Goal: Information Seeking & Learning: Check status

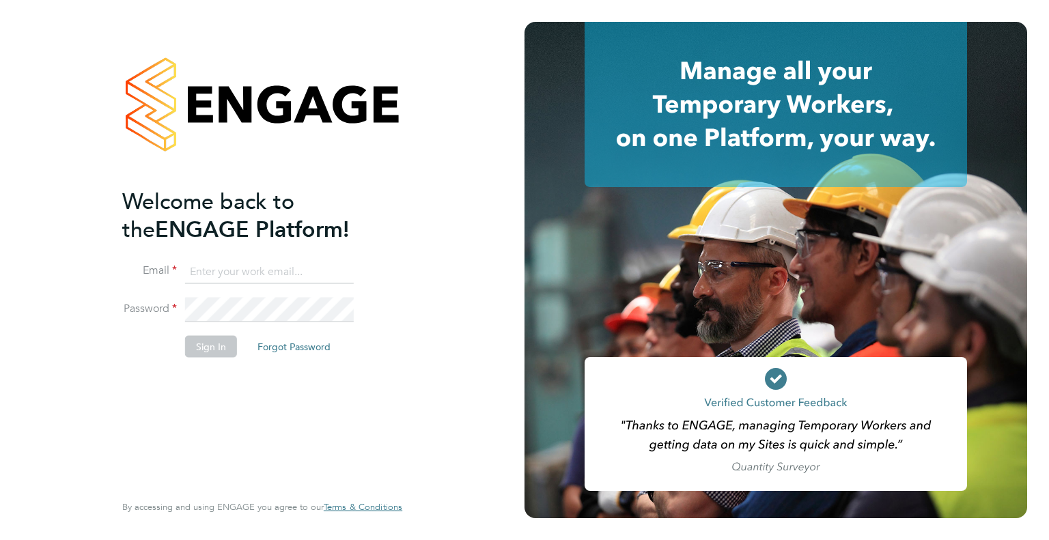
click at [199, 278] on input at bounding box center [269, 271] width 169 height 25
type input "danielle.harris@jdr.co.uk"
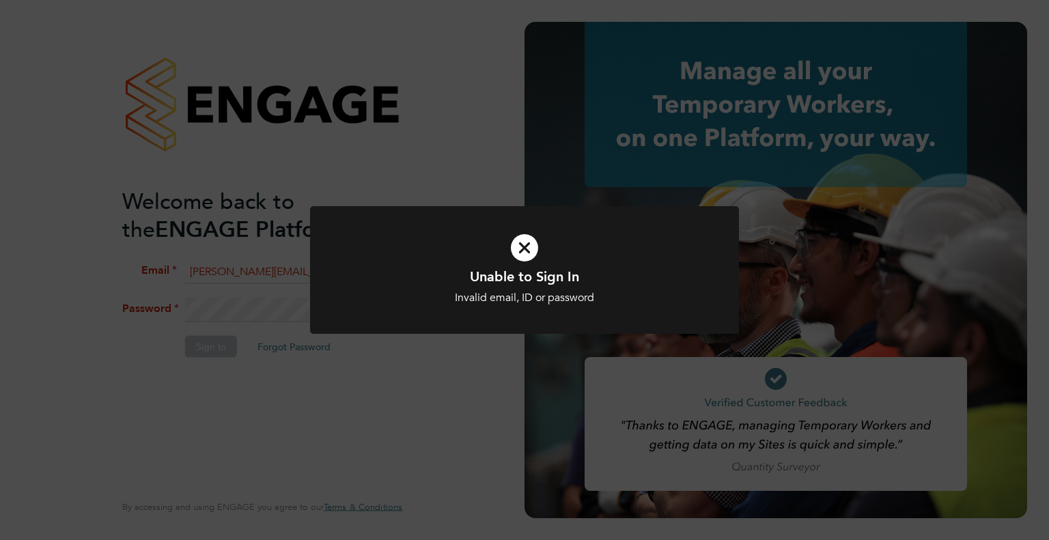
click at [511, 264] on icon at bounding box center [524, 247] width 355 height 53
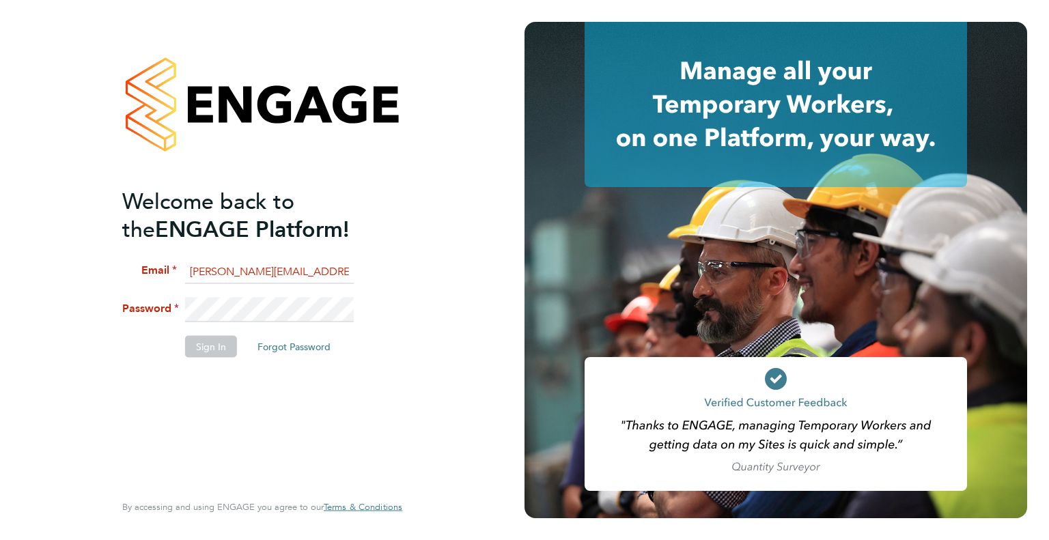
click at [109, 283] on div "Welcome back to the ENGAGE Platform! Email danielle.harris@jdr.co.uk Password S…" at bounding box center [262, 270] width 334 height 540
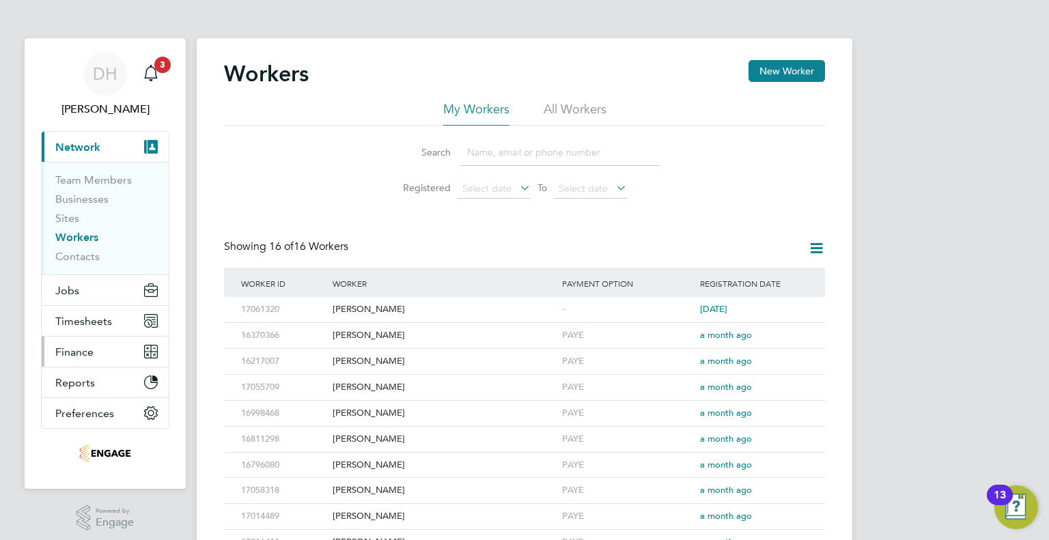
click at [66, 348] on span "Finance" at bounding box center [74, 351] width 38 height 13
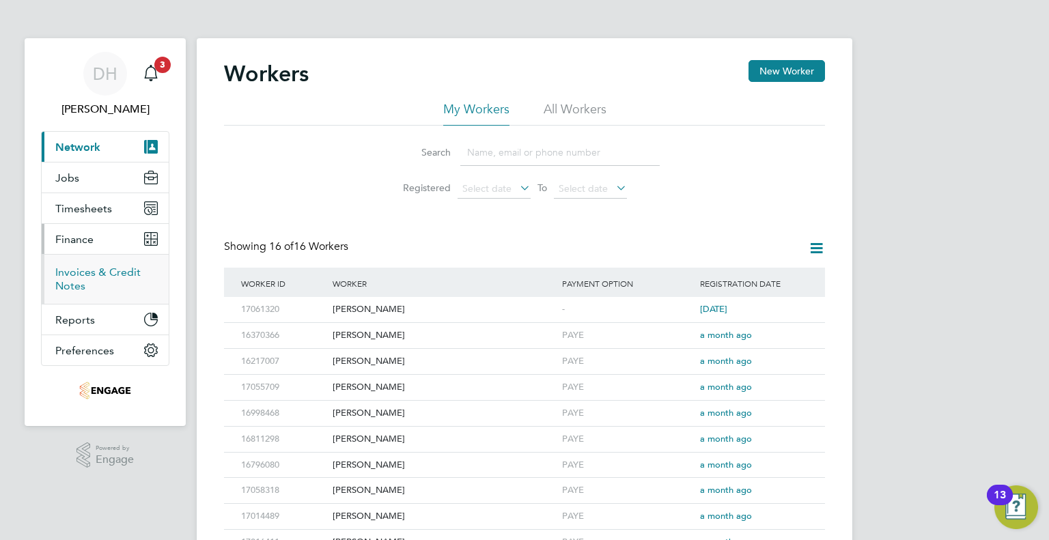
click at [66, 278] on link "Invoices & Credit Notes" at bounding box center [97, 279] width 85 height 27
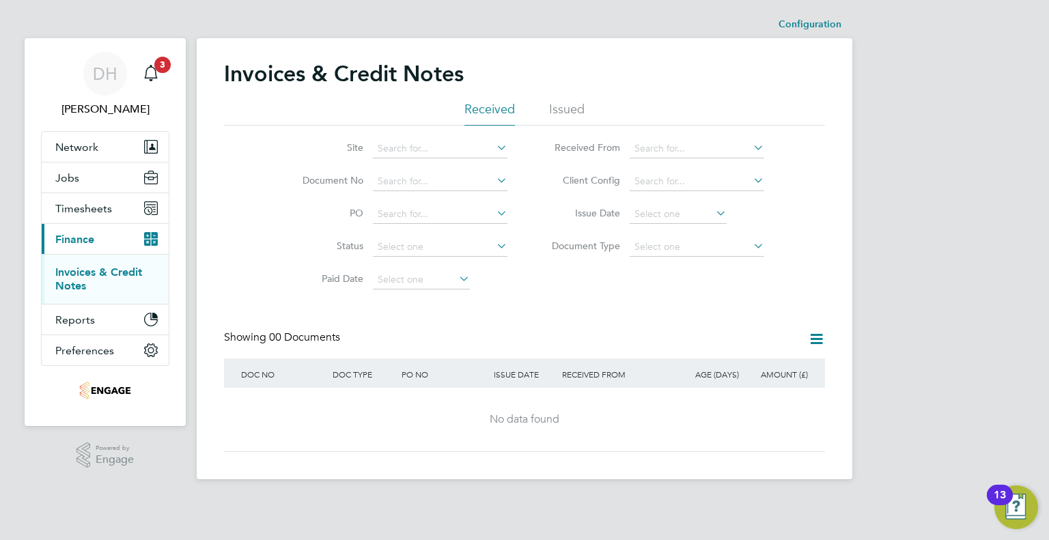
click at [1012, 511] on img "Open Resource Center, 13 new notifications" at bounding box center [1016, 507] width 44 height 44
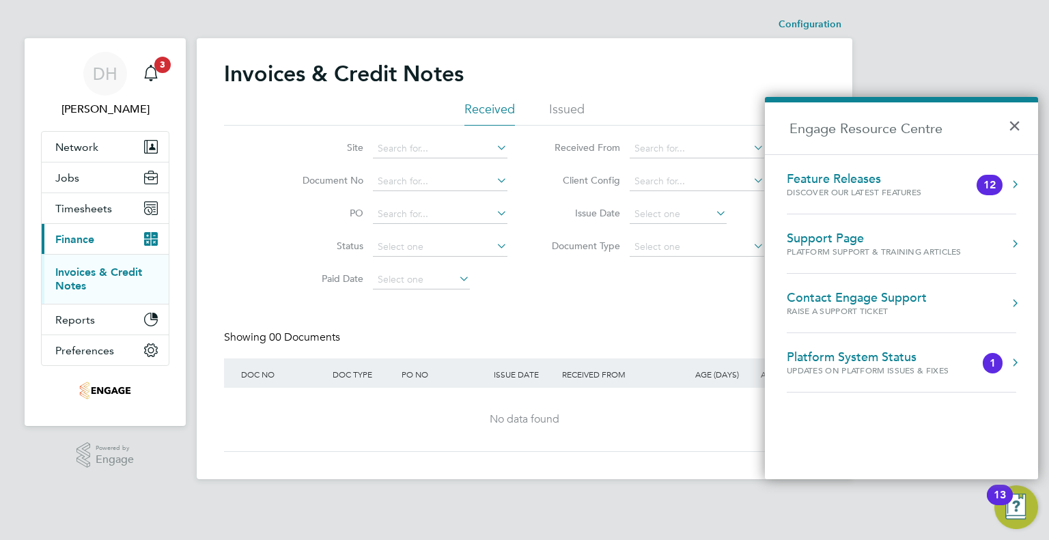
click at [808, 238] on div "Support Page" at bounding box center [873, 238] width 175 height 15
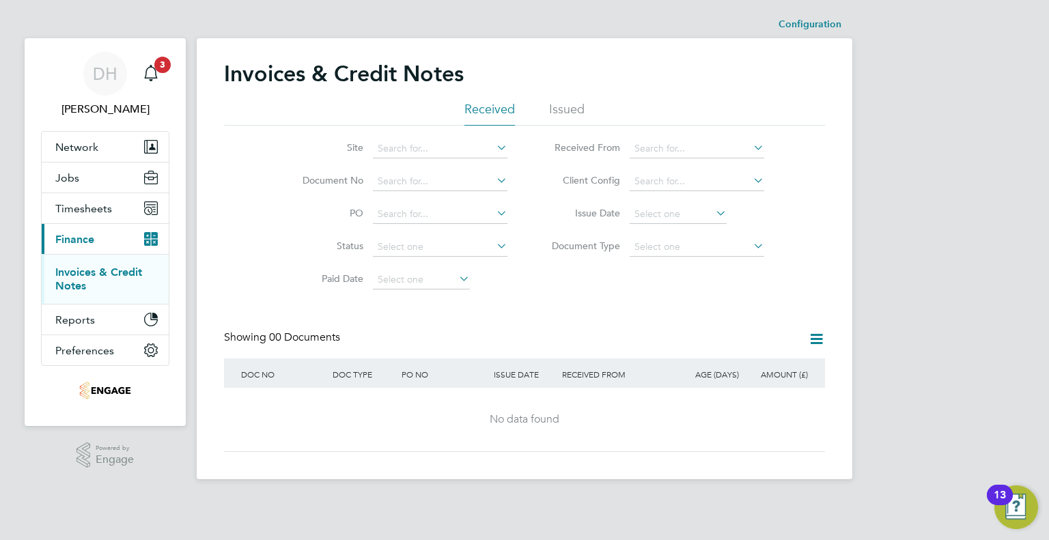
click at [75, 283] on link "Invoices & Credit Notes" at bounding box center [98, 279] width 87 height 27
click at [562, 114] on li "Issued" at bounding box center [566, 113] width 35 height 25
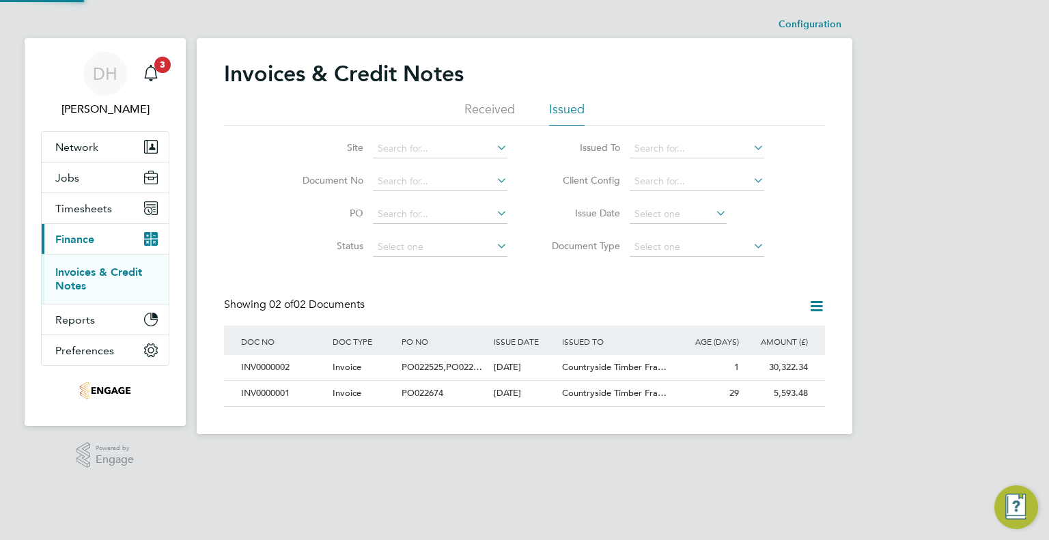
scroll to position [26, 115]
click at [784, 358] on div "30,322.34" at bounding box center [776, 367] width 69 height 25
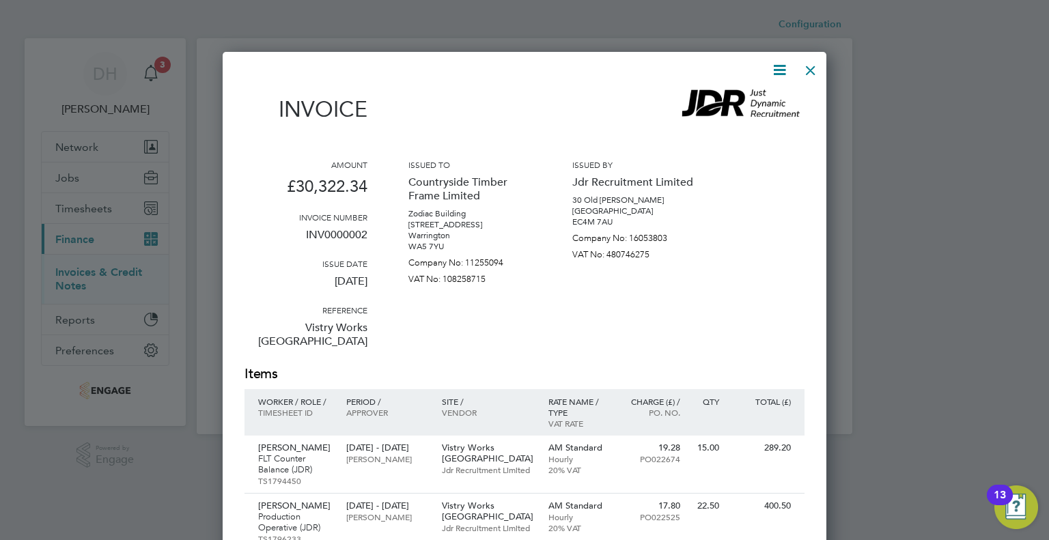
click at [808, 73] on div at bounding box center [810, 67] width 25 height 25
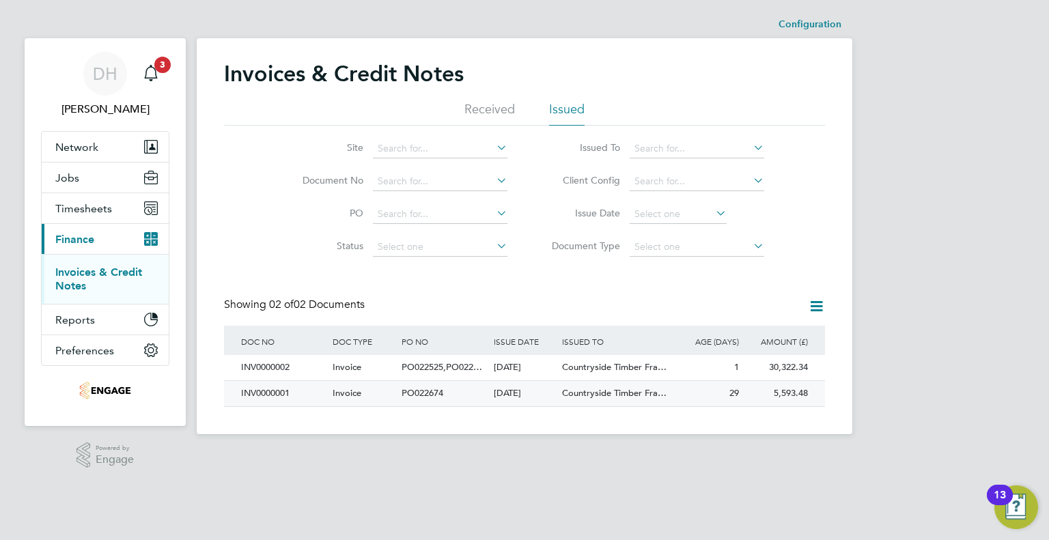
click at [285, 395] on div "INV0000001" at bounding box center [283, 393] width 91 height 25
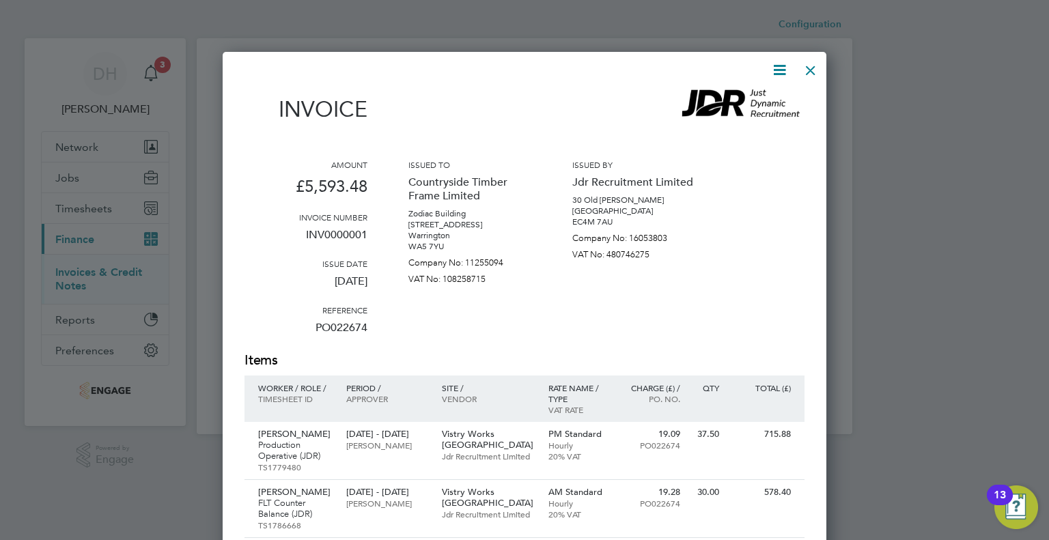
click at [806, 70] on div at bounding box center [810, 67] width 25 height 25
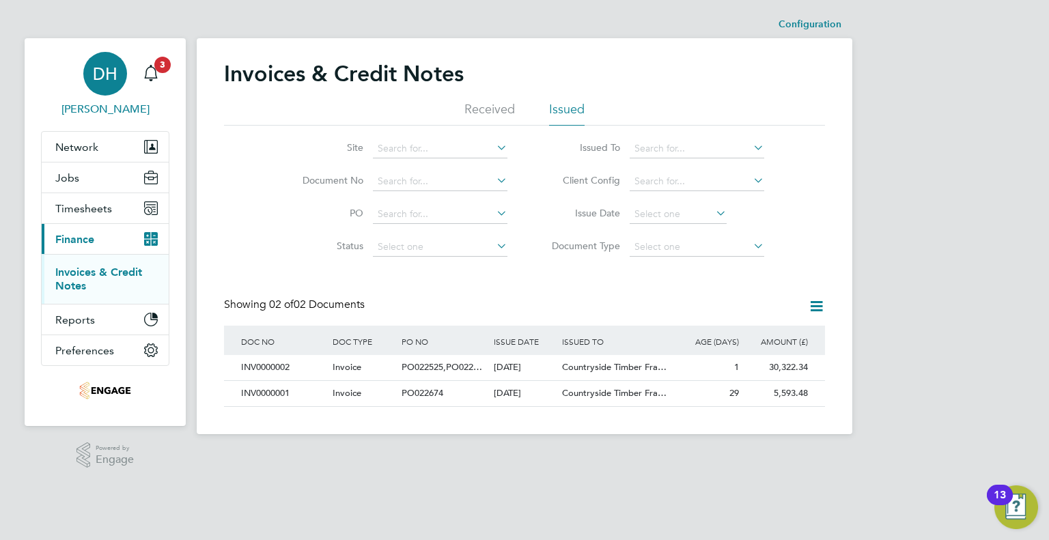
click at [84, 94] on app-avatar "DH" at bounding box center [105, 74] width 44 height 44
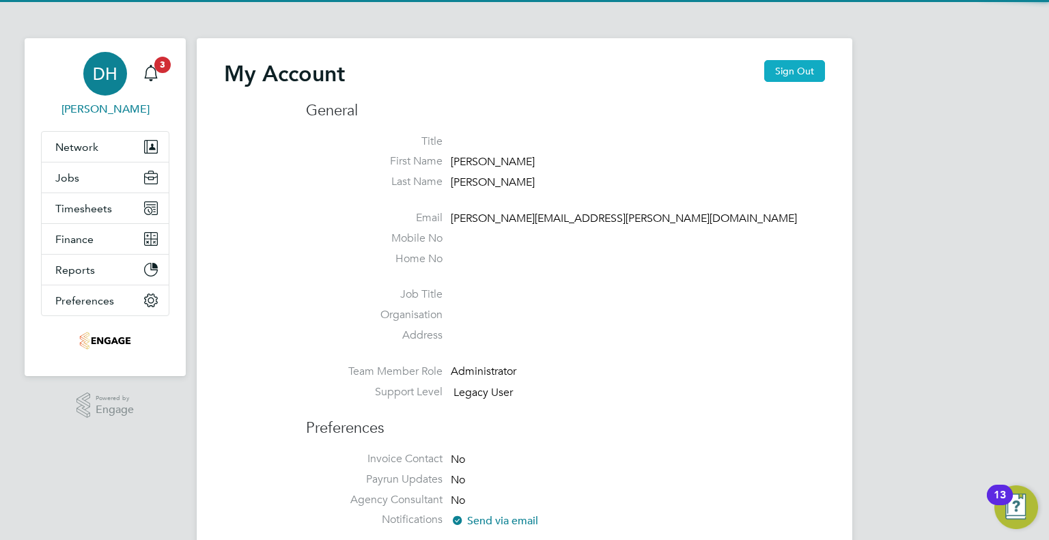
click at [784, 77] on button "Sign Out" at bounding box center [794, 71] width 61 height 22
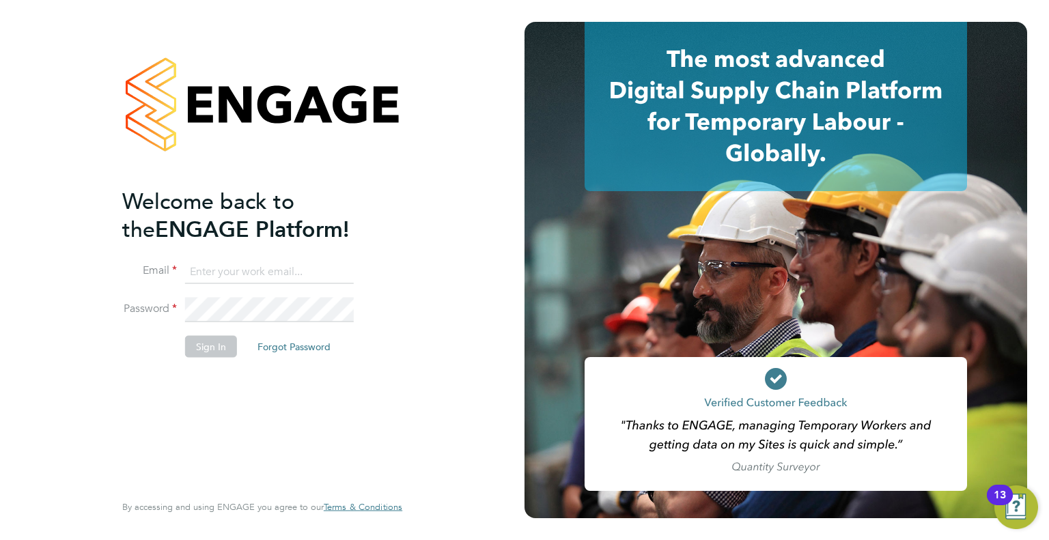
click at [210, 286] on li "Email" at bounding box center [255, 278] width 266 height 38
drag, startPoint x: 210, startPoint y: 274, endPoint x: 191, endPoint y: 274, distance: 18.4
click at [210, 274] on input at bounding box center [269, 271] width 169 height 25
type input "danielle.harris@jdr.co.uk"
click at [169, 305] on label "Password" at bounding box center [149, 309] width 55 height 14
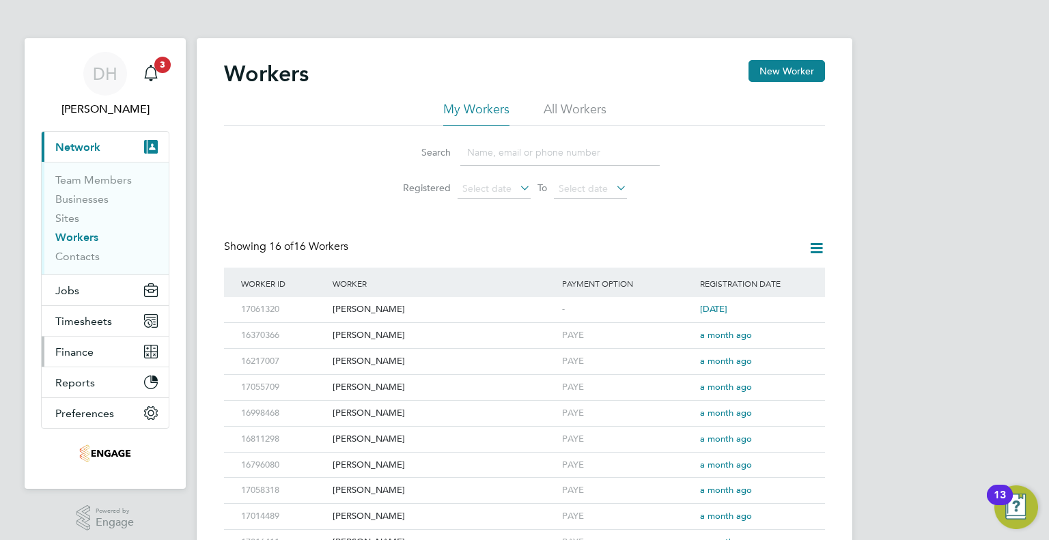
click at [74, 357] on span "Finance" at bounding box center [74, 351] width 38 height 13
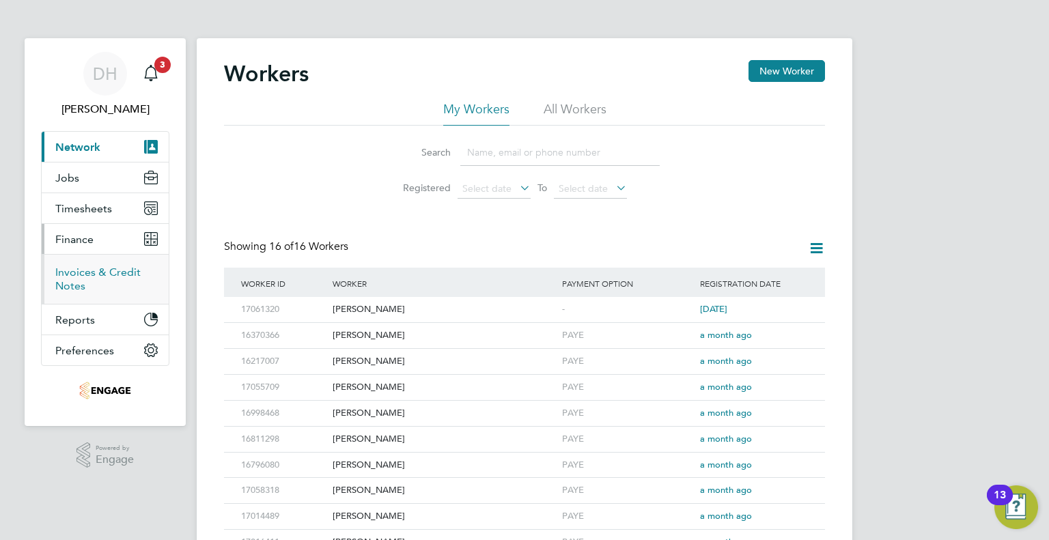
click at [66, 285] on link "Invoices & Credit Notes" at bounding box center [97, 279] width 85 height 27
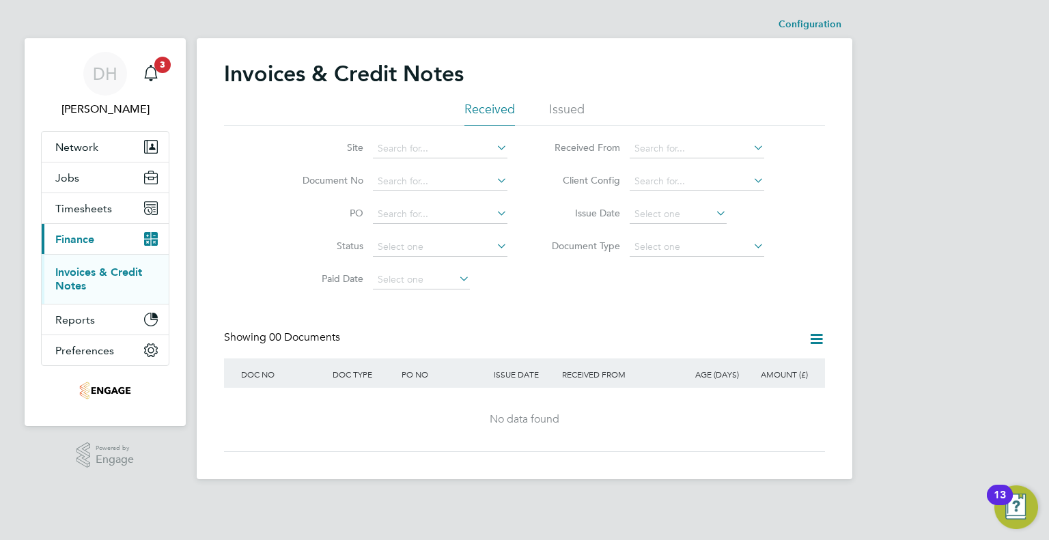
click at [540, 111] on ul "Received Issued" at bounding box center [524, 113] width 601 height 25
click at [560, 106] on li "Issued" at bounding box center [566, 113] width 35 height 25
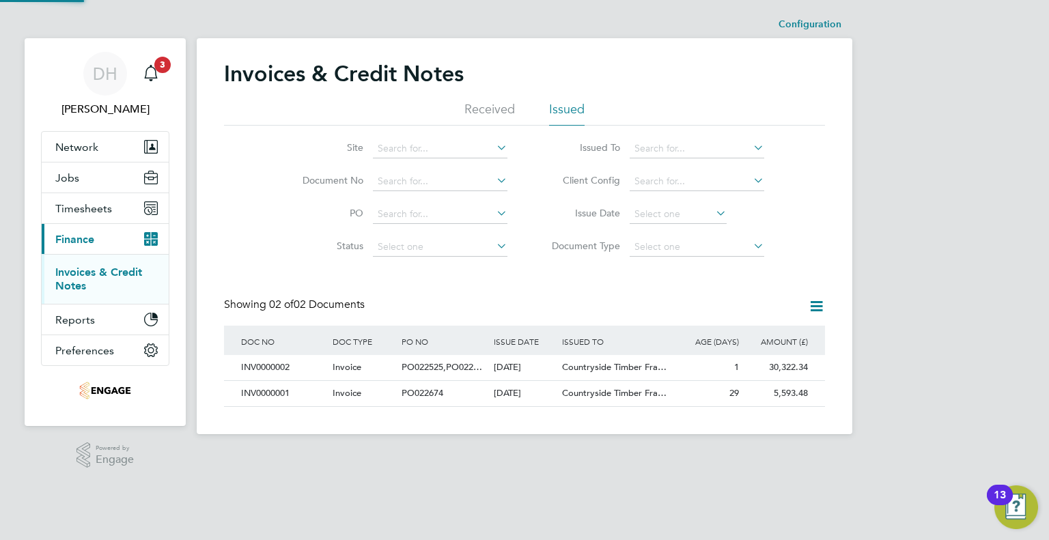
scroll to position [26, 93]
click at [262, 390] on div "INV0000001" at bounding box center [283, 393] width 91 height 25
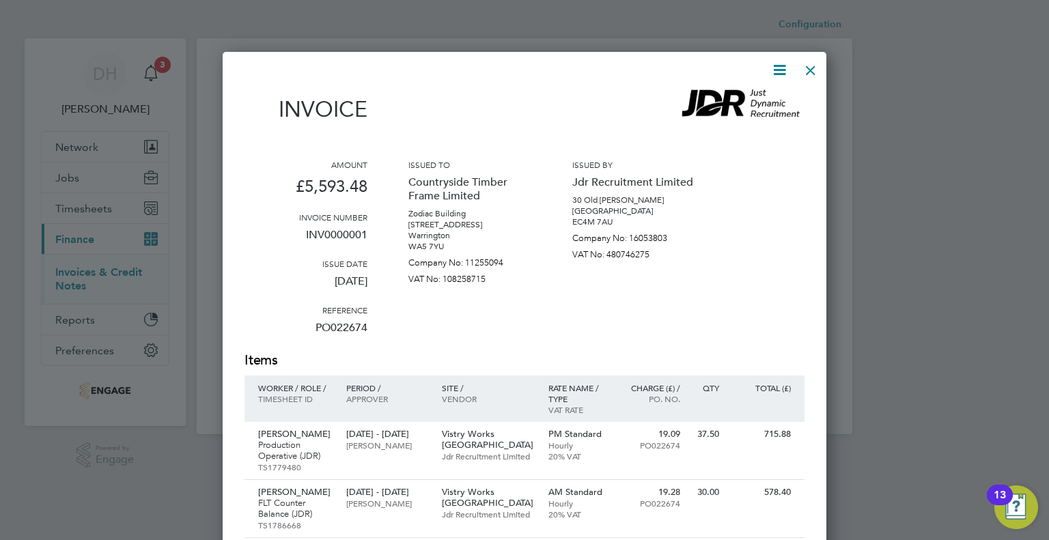
click at [811, 74] on div at bounding box center [810, 67] width 25 height 25
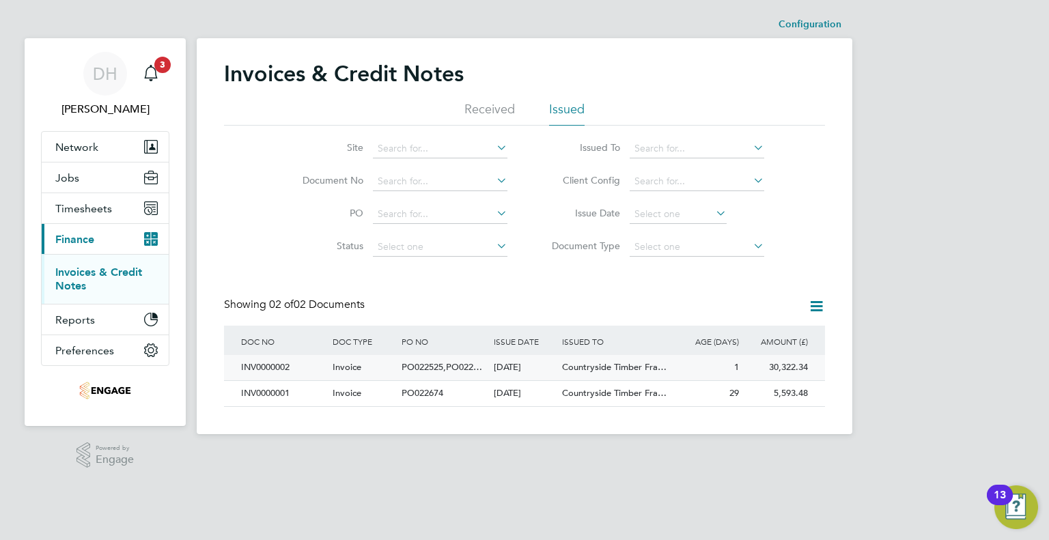
click at [264, 373] on div "INV0000002" at bounding box center [283, 367] width 91 height 25
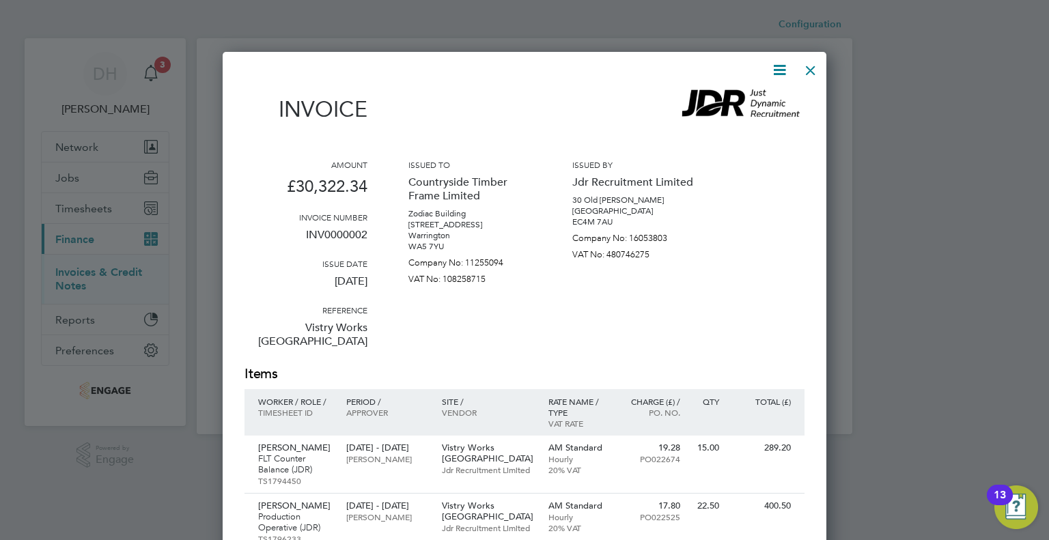
click at [811, 74] on div at bounding box center [810, 67] width 25 height 25
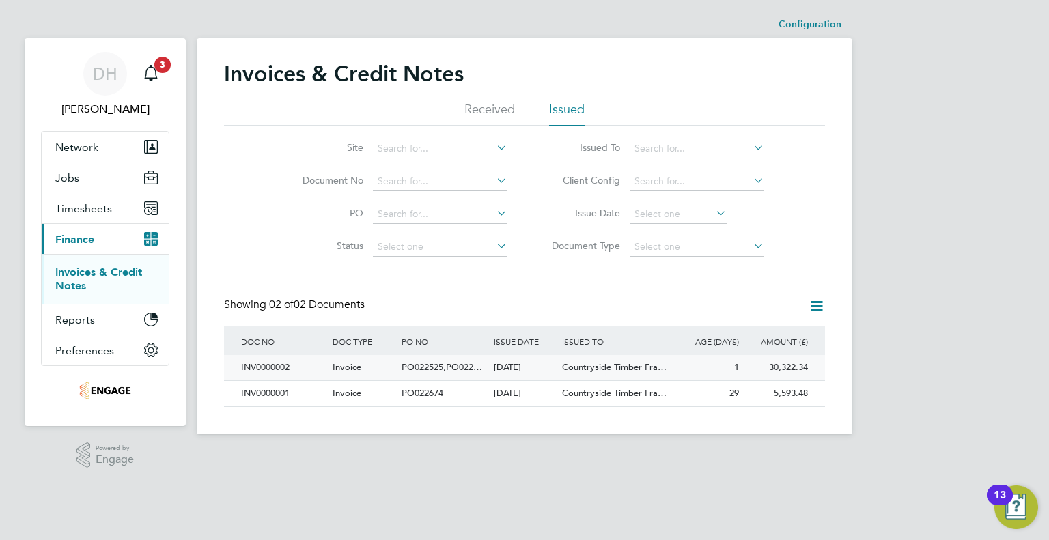
click at [416, 369] on span "PO022525,PO022…" at bounding box center [441, 367] width 81 height 12
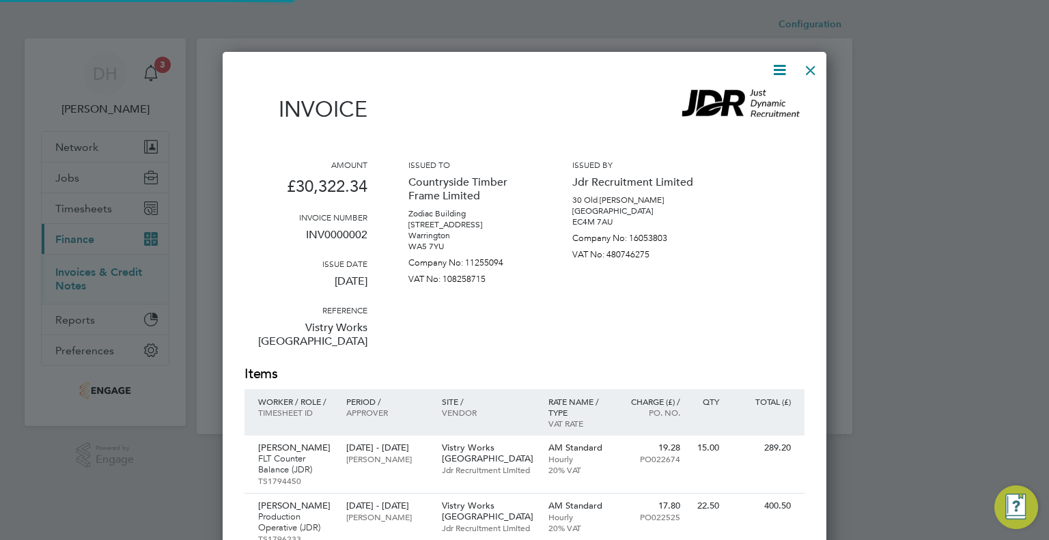
scroll to position [3397, 604]
click at [806, 74] on div at bounding box center [810, 67] width 25 height 25
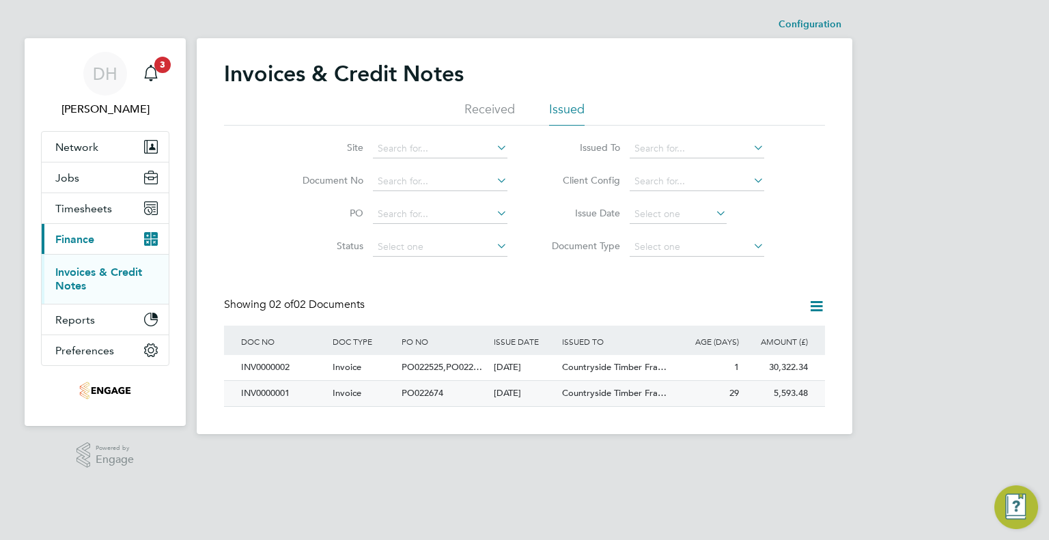
click at [270, 382] on div "INV0000001" at bounding box center [283, 393] width 91 height 25
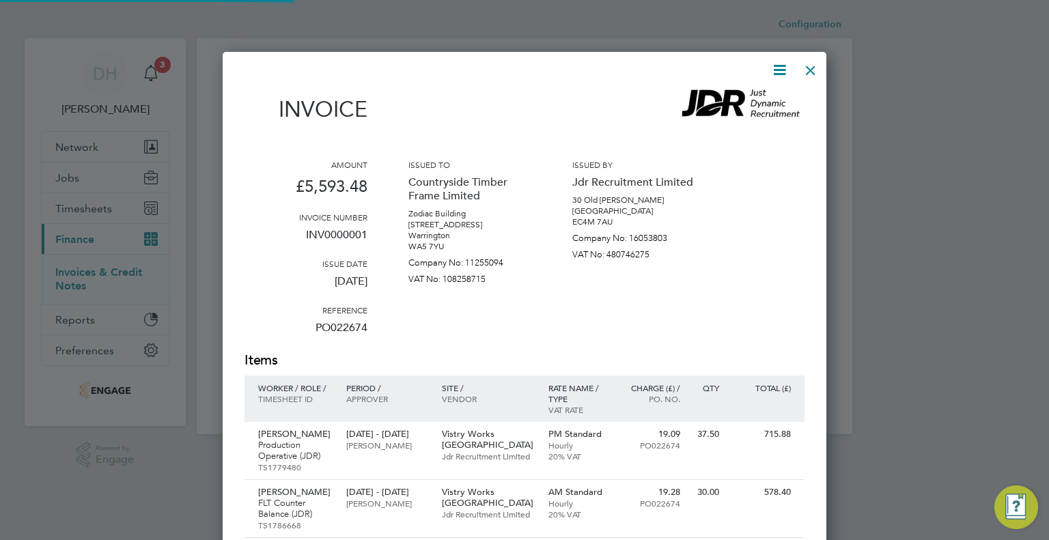
scroll to position [1186, 604]
drag, startPoint x: 300, startPoint y: 279, endPoint x: 371, endPoint y: 274, distance: 71.2
click at [371, 274] on div "Amount £5,593.48 Invoice number INV0000001 Issue date [DATE] Reference PO022674…" at bounding box center [524, 255] width 560 height 192
click at [366, 334] on p "PO022674" at bounding box center [305, 332] width 123 height 35
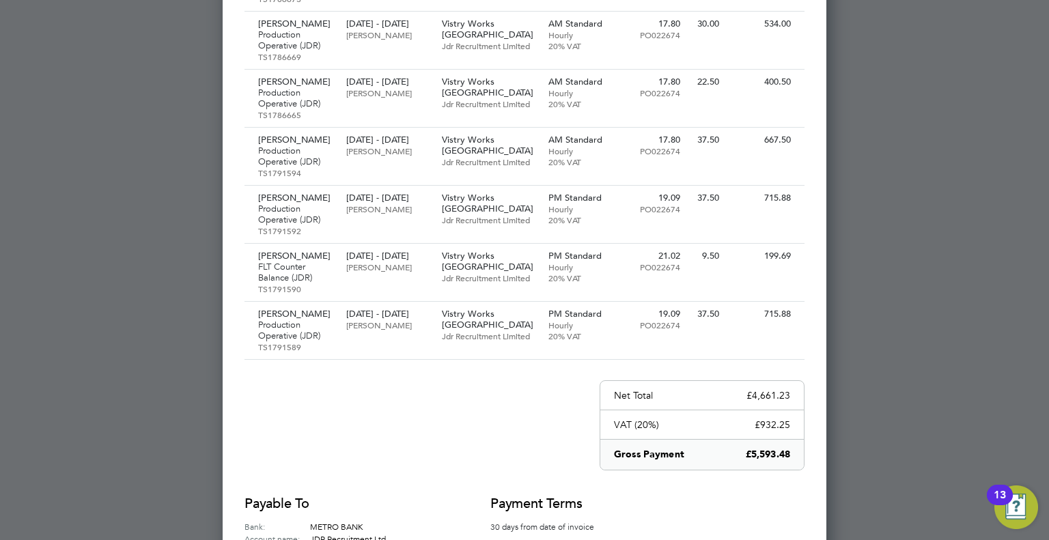
scroll to position [697, 0]
